Goal: Information Seeking & Learning: Check status

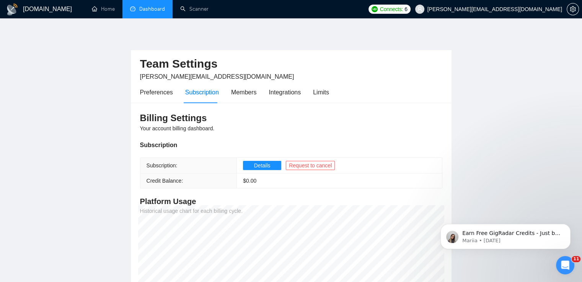
click at [156, 7] on link "Dashboard" at bounding box center [147, 9] width 35 height 7
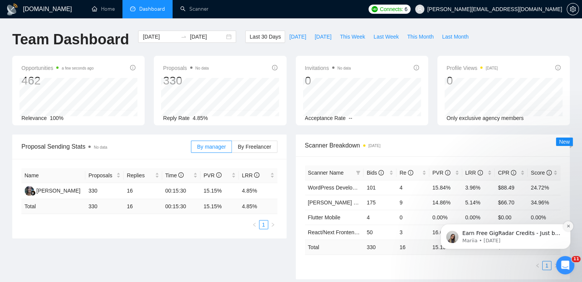
click at [570, 228] on button "Dismiss notification" at bounding box center [568, 226] width 10 height 10
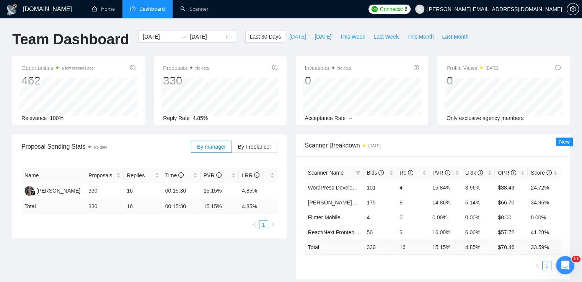
click at [291, 36] on span "[DATE]" at bounding box center [297, 37] width 17 height 8
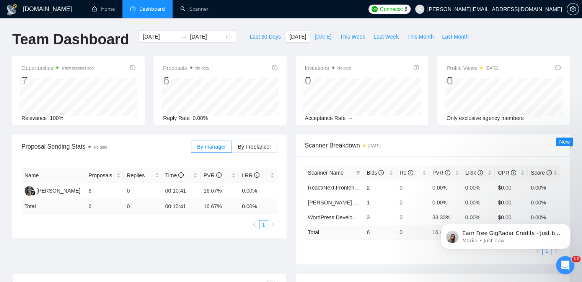
click at [320, 36] on span "[DATE]" at bounding box center [322, 37] width 17 height 8
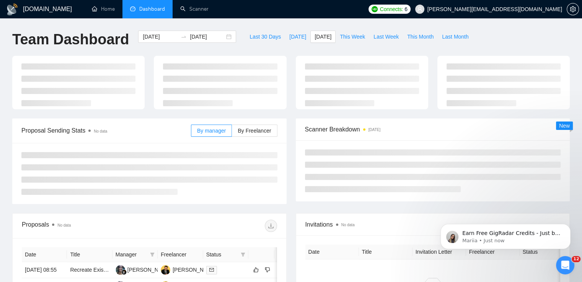
type input "[DATE]"
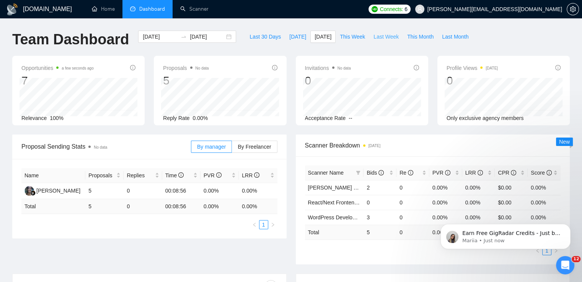
click at [379, 34] on span "Last Week" at bounding box center [385, 37] width 25 height 8
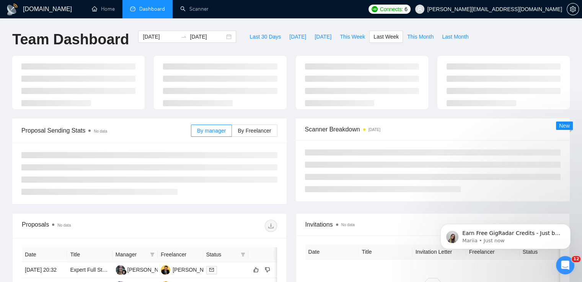
type input "[DATE]"
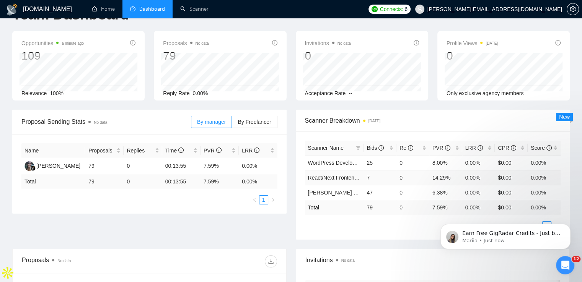
scroll to position [38, 0]
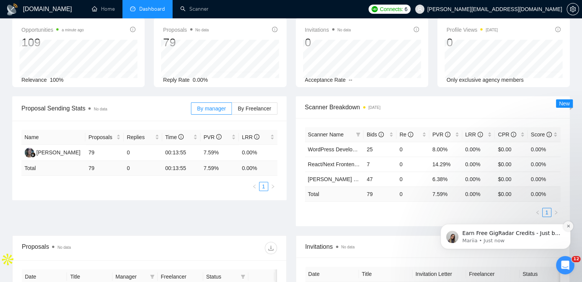
click at [568, 228] on icon "Dismiss notification" at bounding box center [568, 226] width 4 height 4
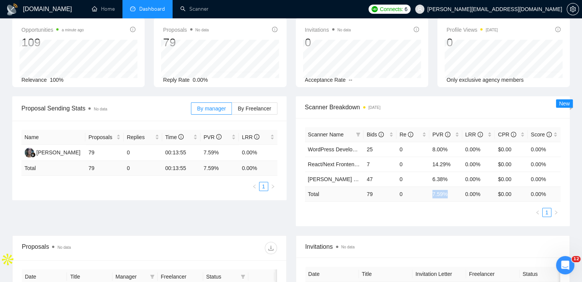
drag, startPoint x: 424, startPoint y: 190, endPoint x: 445, endPoint y: 190, distance: 21.4
click at [445, 190] on tr "Total 79 0 7.59 % 0.00 % $ 0.00 0.00 %" at bounding box center [433, 194] width 256 height 15
click at [457, 227] on div "Proposal Sending Stats No data By manager By Freelancer Name Proposals Replies …" at bounding box center [291, 165] width 566 height 139
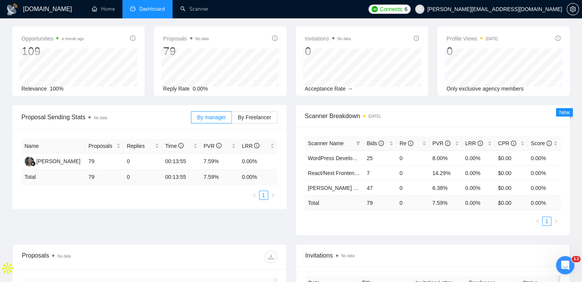
scroll to position [0, 0]
